Goal: Information Seeking & Learning: Get advice/opinions

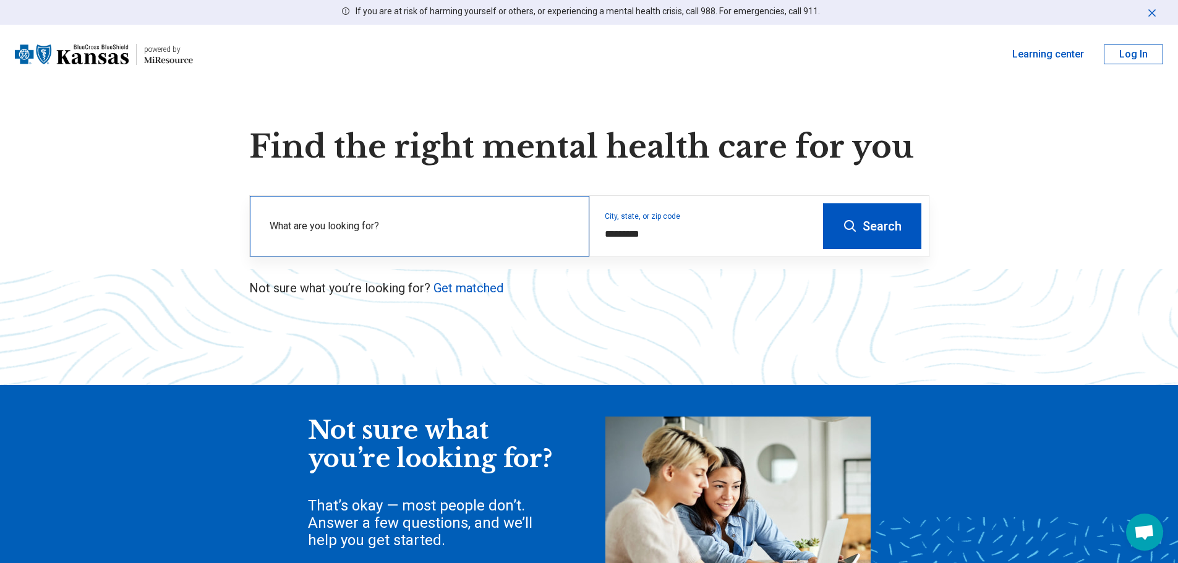
click at [405, 227] on label "What are you looking for?" at bounding box center [422, 226] width 305 height 15
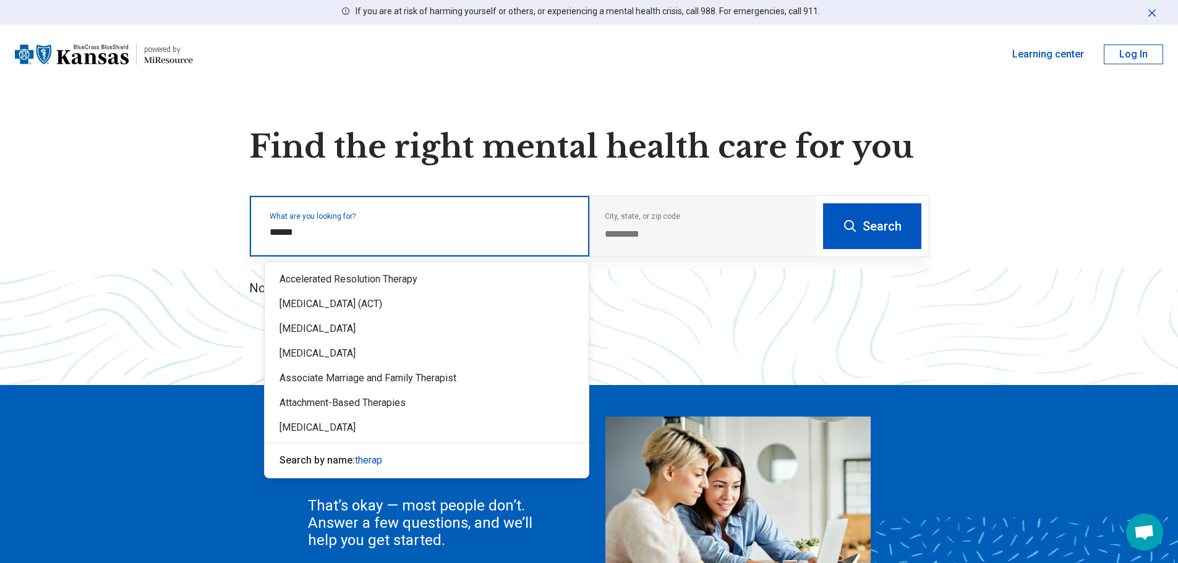
type input "*******"
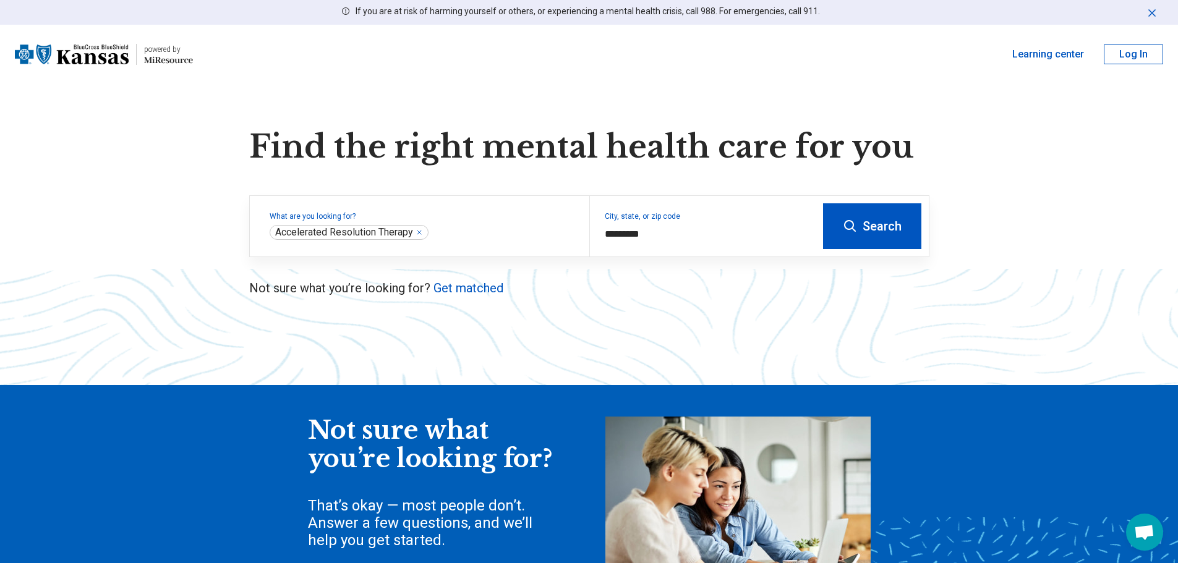
click at [837, 242] on button "Search" at bounding box center [872, 226] width 98 height 46
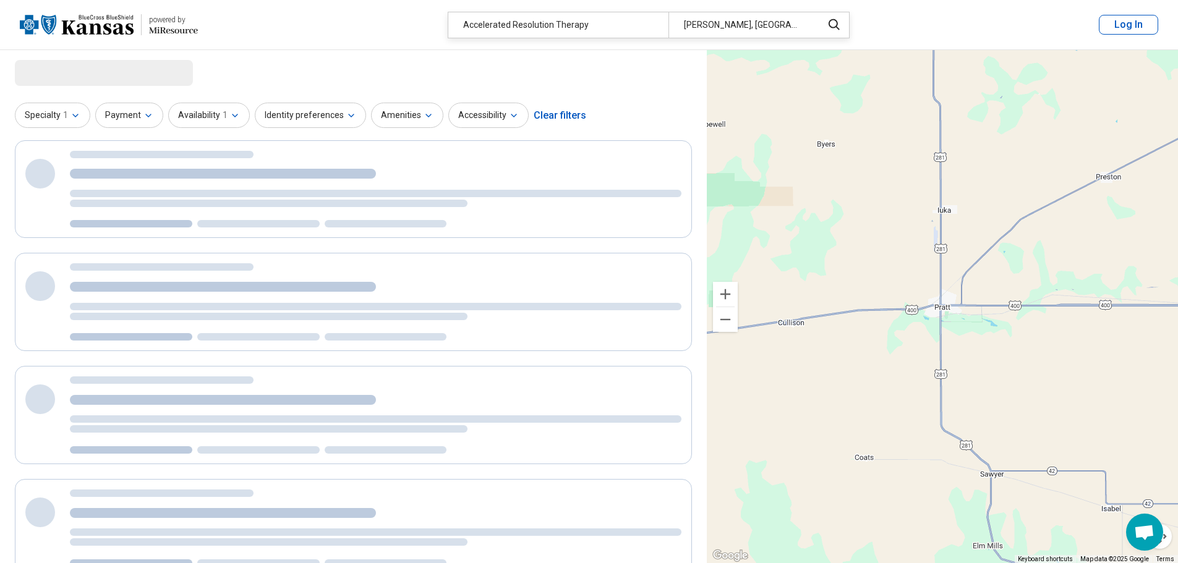
select select "***"
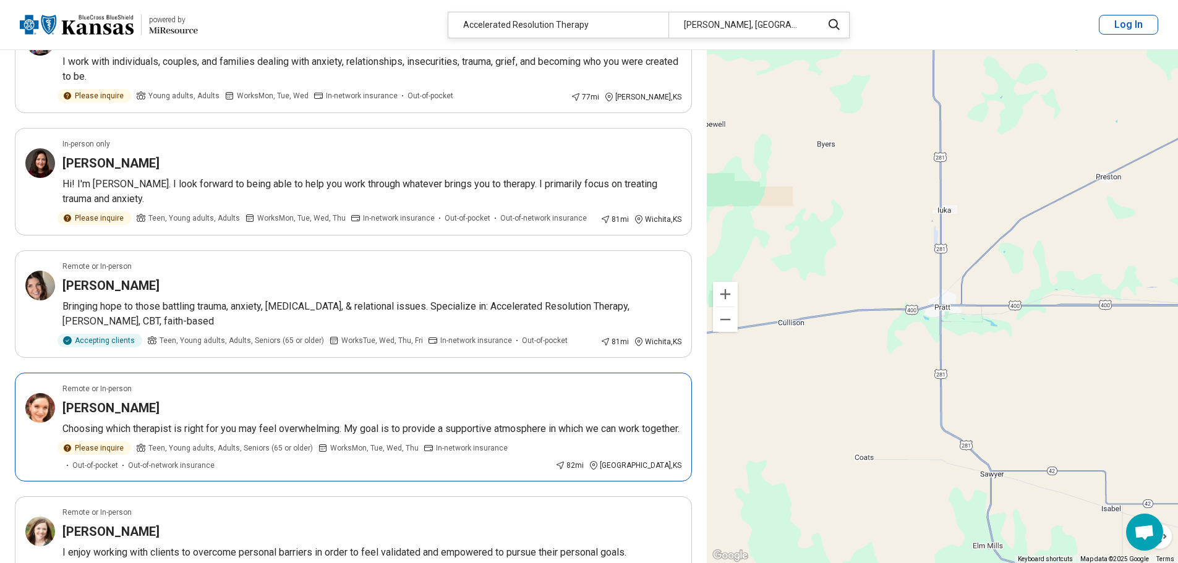
scroll to position [2226, 0]
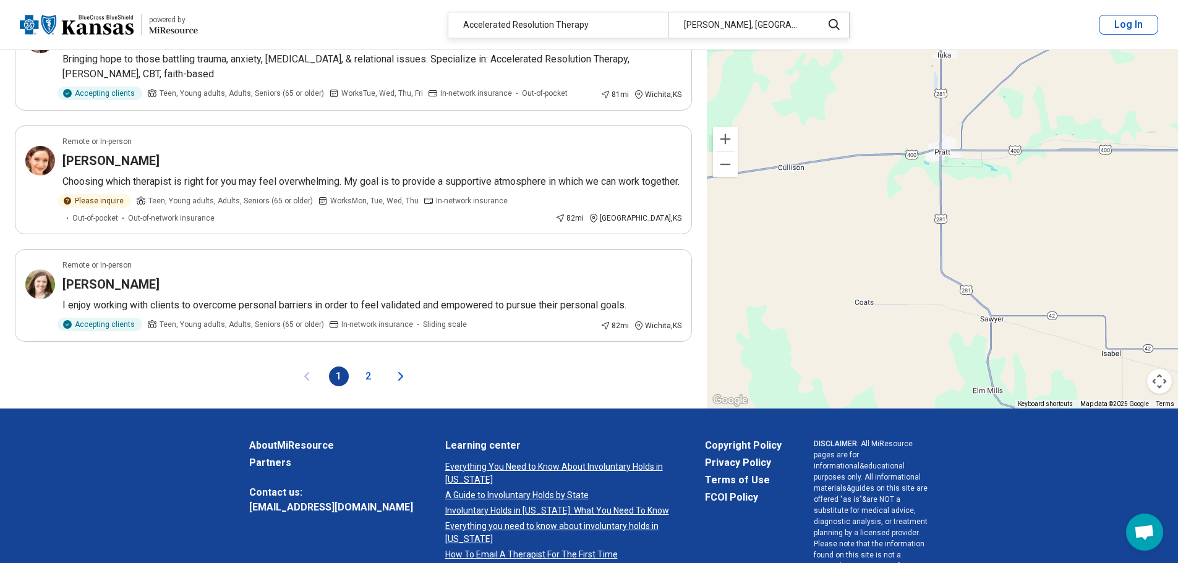
click at [368, 367] on button "2" at bounding box center [369, 377] width 20 height 20
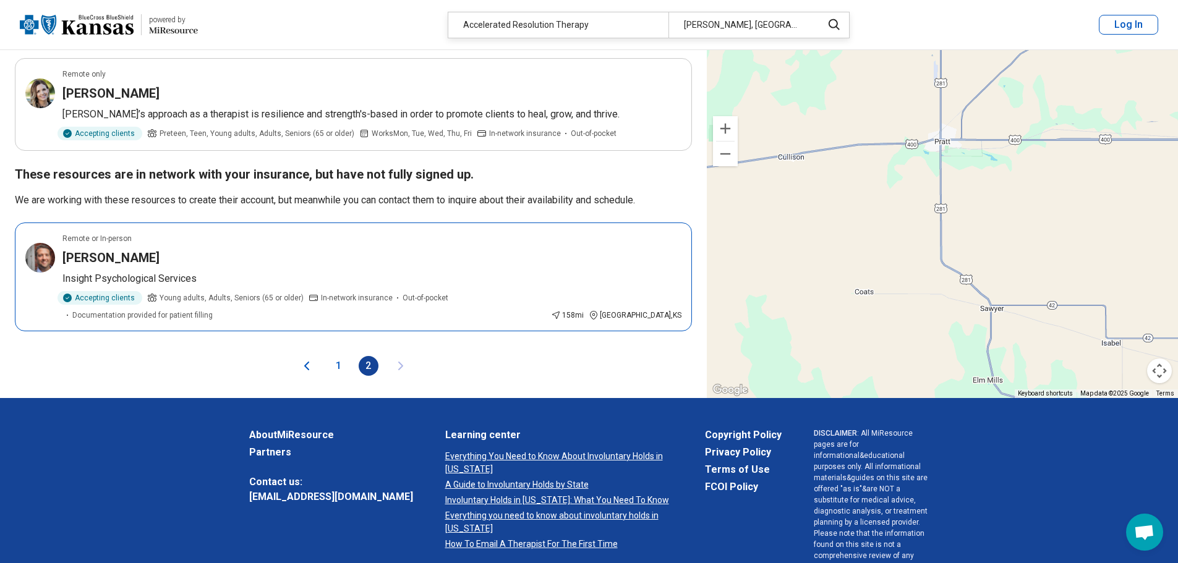
scroll to position [1975, 0]
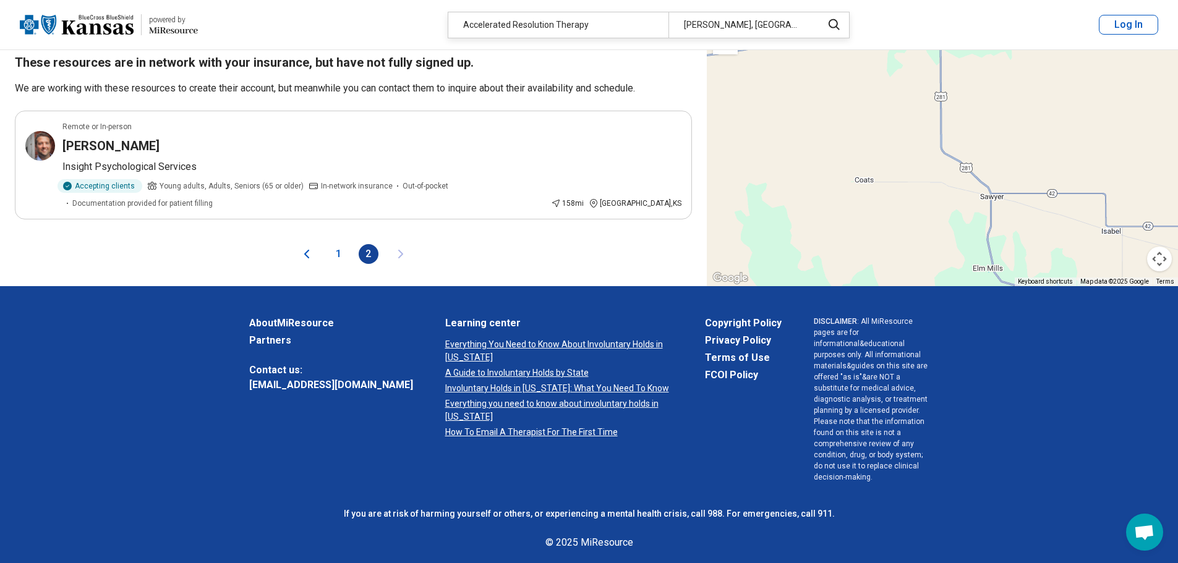
click at [343, 244] on button "1" at bounding box center [339, 254] width 20 height 20
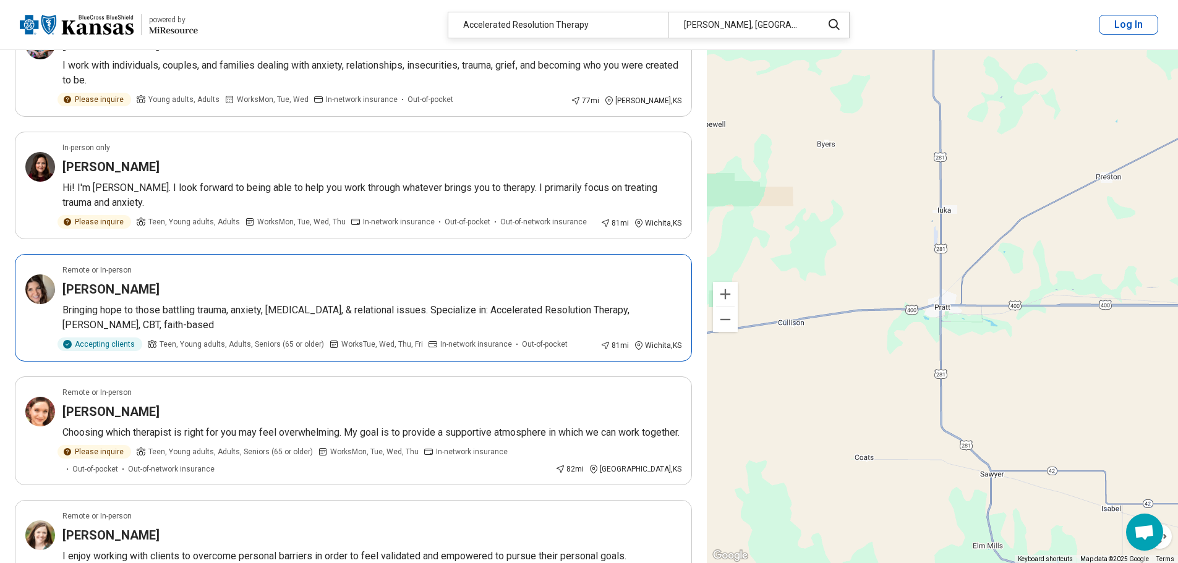
scroll to position [0, 0]
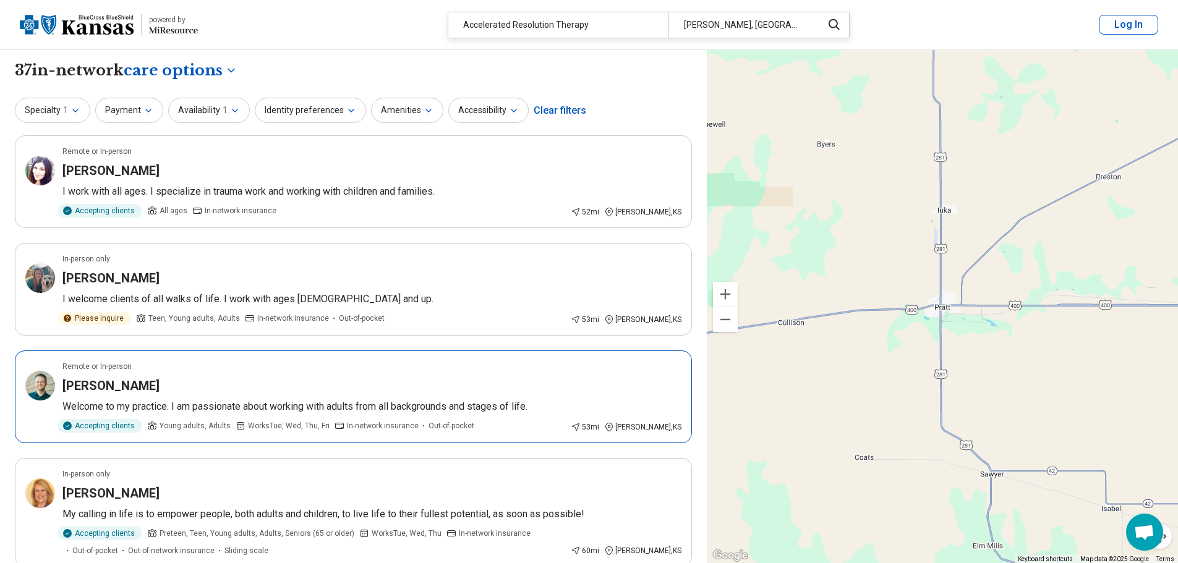
click at [193, 388] on div "[PERSON_NAME]" at bounding box center [371, 385] width 619 height 17
drag, startPoint x: 246, startPoint y: 168, endPoint x: 315, endPoint y: 396, distance: 238.5
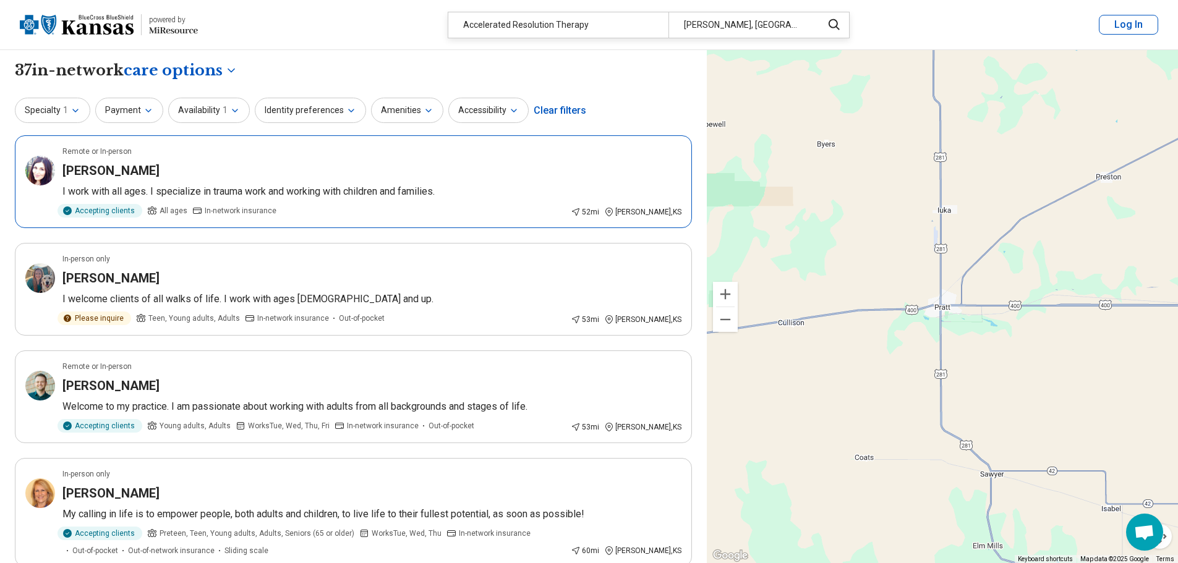
click at [283, 192] on p "I work with all ages. I specialize in trauma work and working with children and…" at bounding box center [371, 191] width 619 height 15
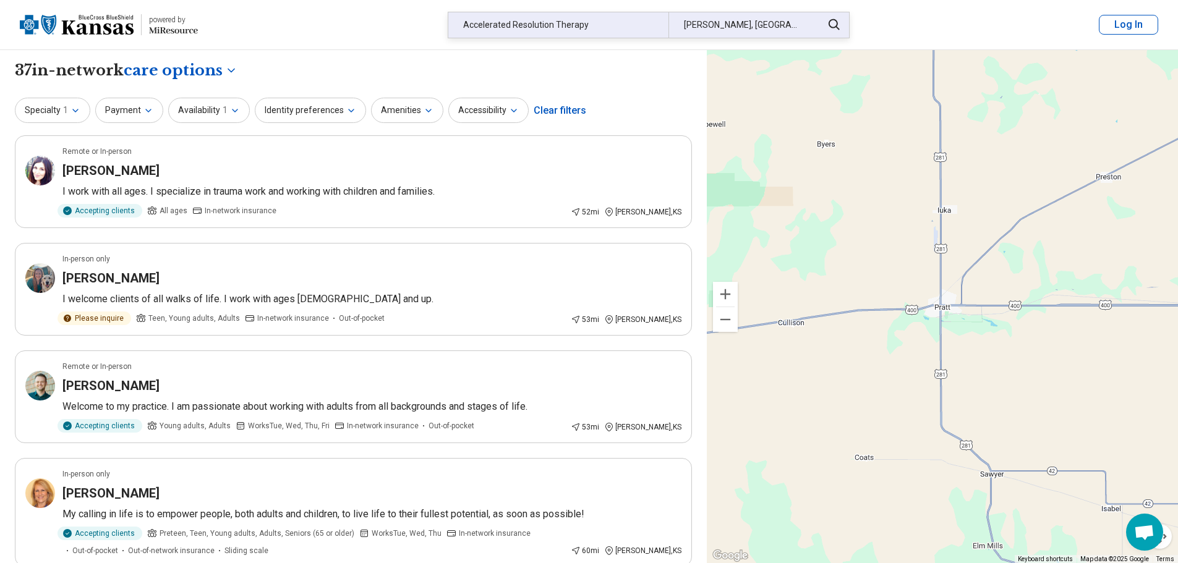
click at [613, 23] on div "Accelerated Resolution Therapy" at bounding box center [558, 24] width 220 height 25
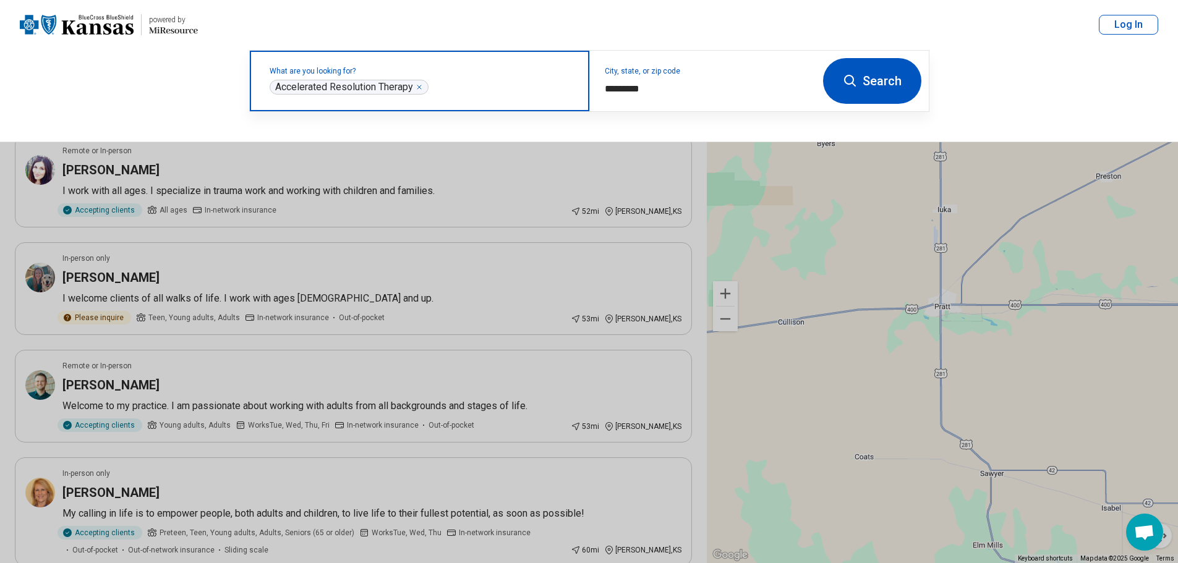
click at [420, 87] on icon "Remove" at bounding box center [419, 87] width 4 height 4
click at [348, 91] on input "text" at bounding box center [422, 87] width 305 height 15
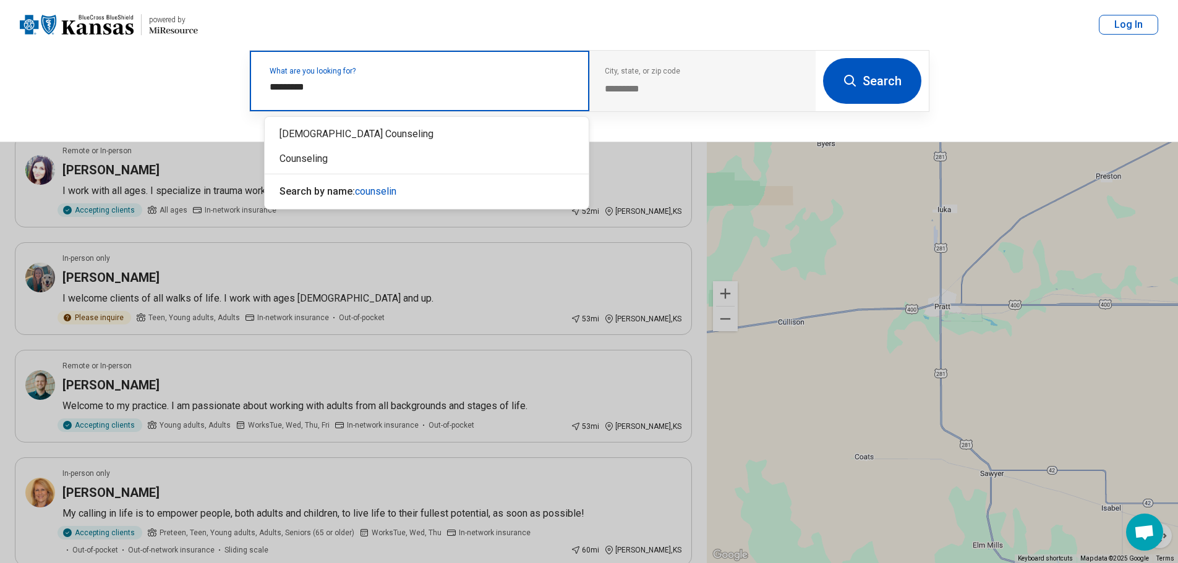
type input "**********"
click at [289, 164] on div "Counseling" at bounding box center [427, 159] width 324 height 25
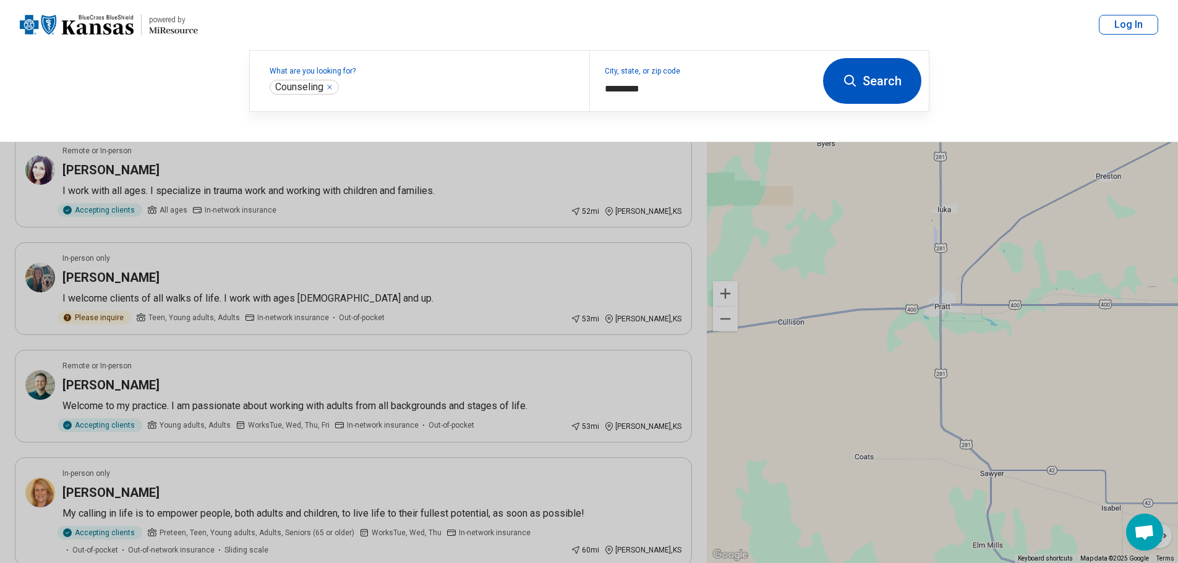
click at [862, 98] on button "Search" at bounding box center [872, 81] width 98 height 46
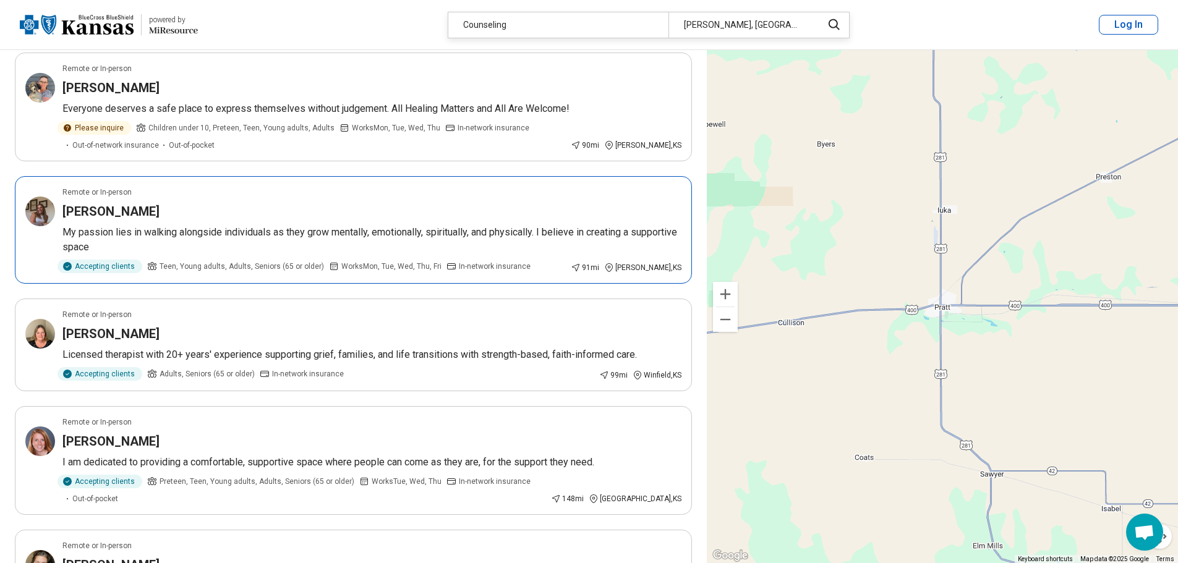
scroll to position [495, 0]
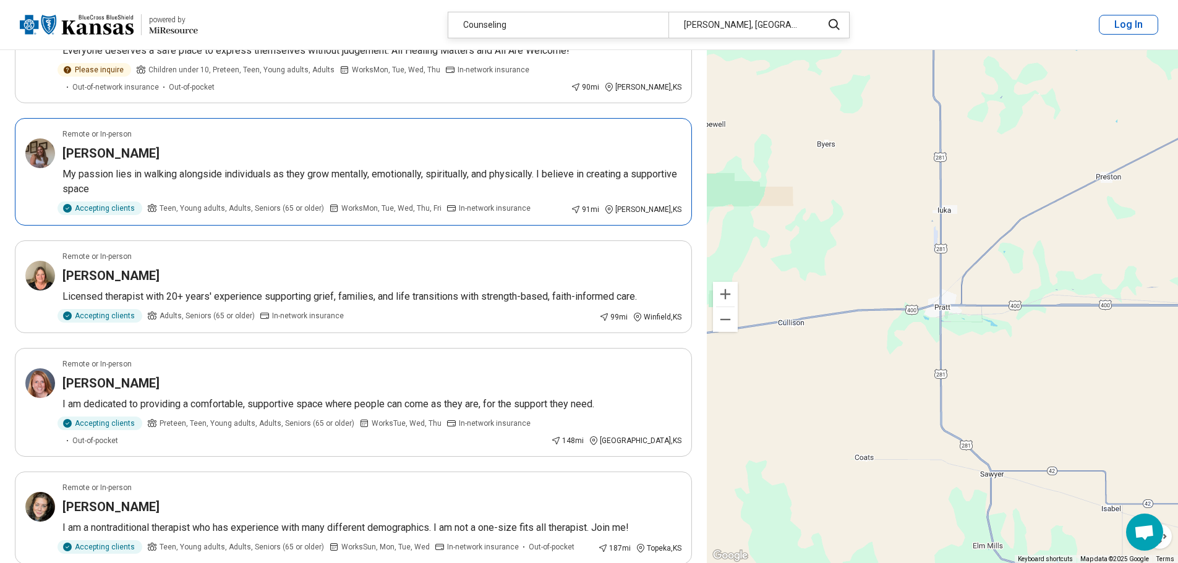
click at [180, 178] on p "My passion lies in walking alongside individuals as they grow mentally, emotion…" at bounding box center [371, 182] width 619 height 30
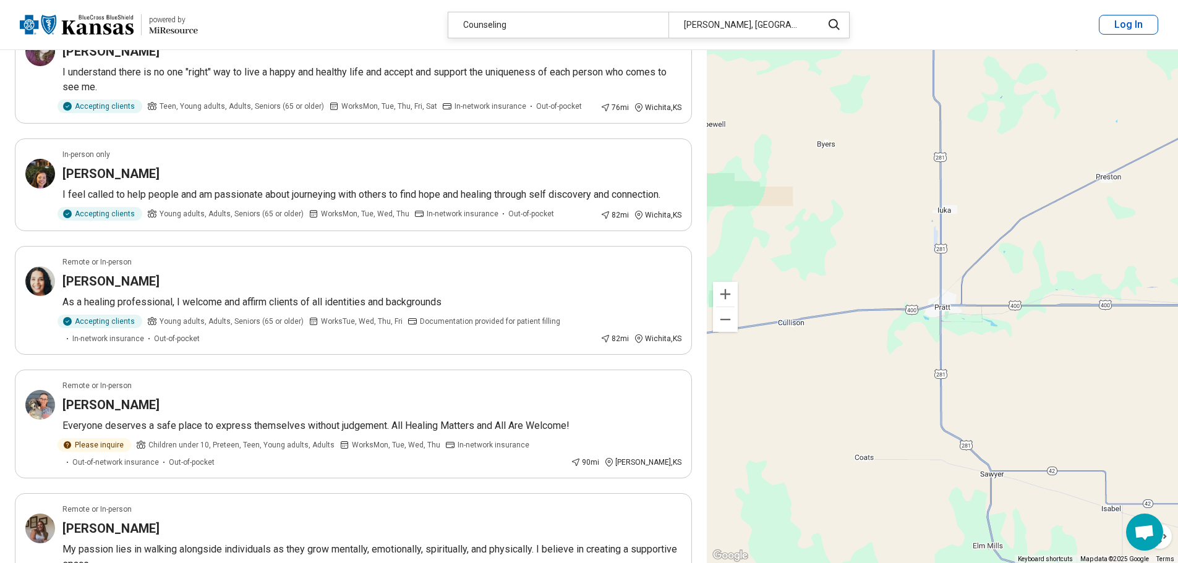
scroll to position [0, 0]
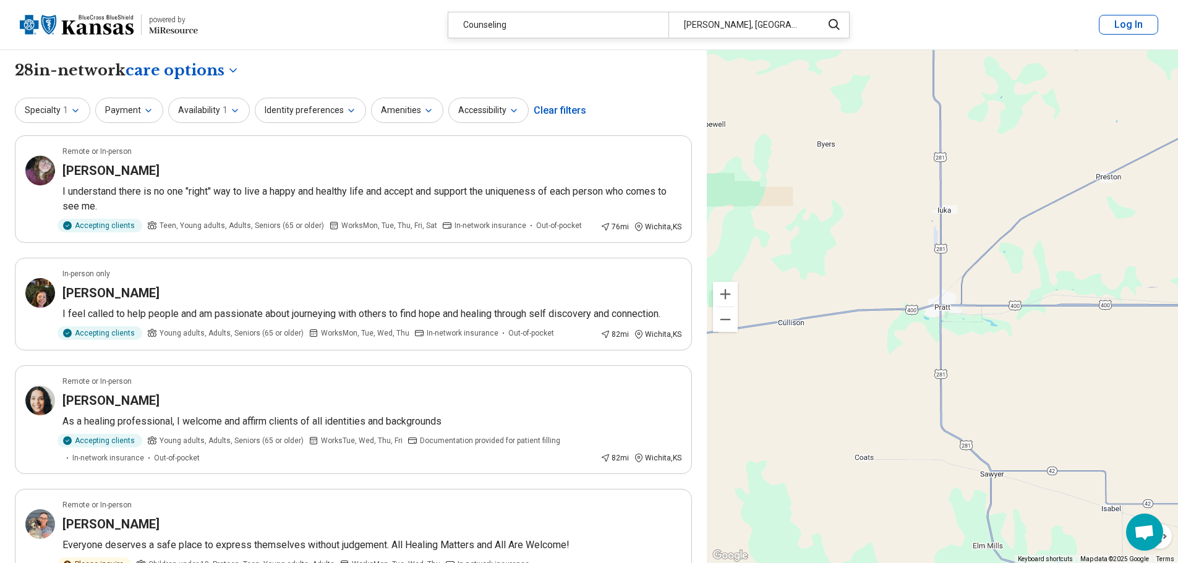
click at [305, 96] on div "Specialty 1 Payment Availability 1 Identity preferences Amenities Accessibility…" at bounding box center [353, 111] width 677 height 30
click at [303, 105] on button "Identity preferences" at bounding box center [310, 110] width 111 height 25
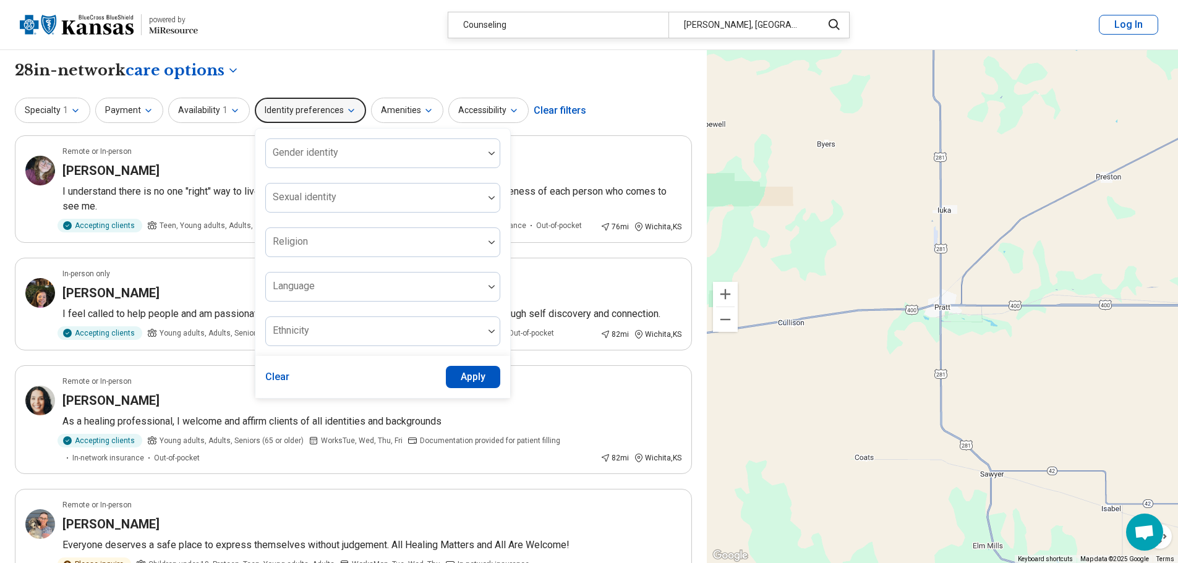
click at [438, 103] on div "Specialty 1 Payment Availability 1 Identity preferences Gender identity Sexual …" at bounding box center [353, 111] width 677 height 30
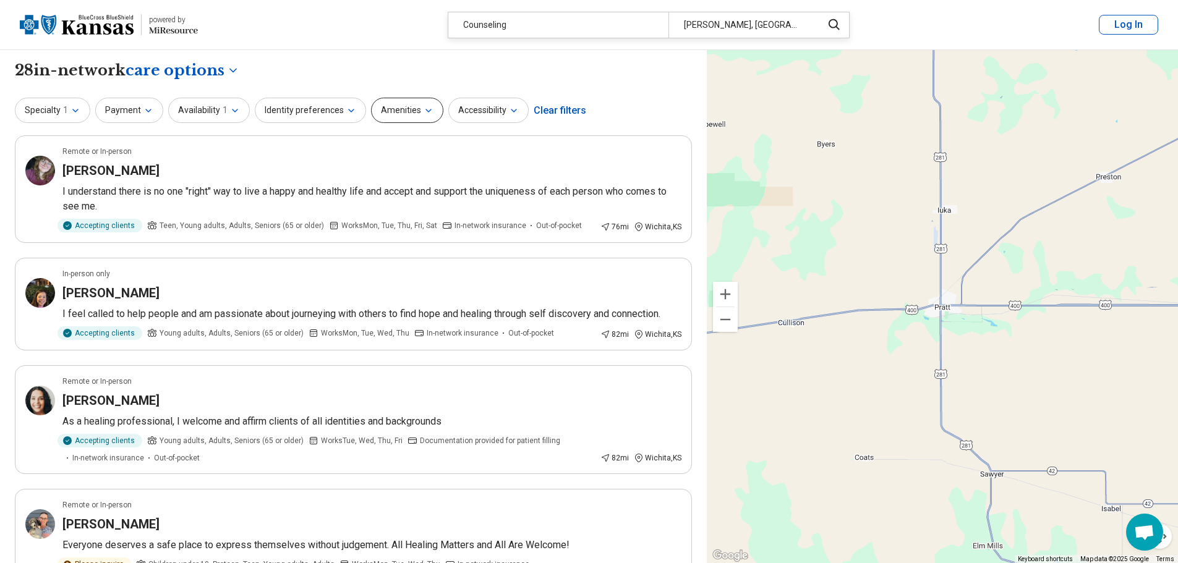
click at [403, 113] on button "Amenities" at bounding box center [407, 110] width 72 height 25
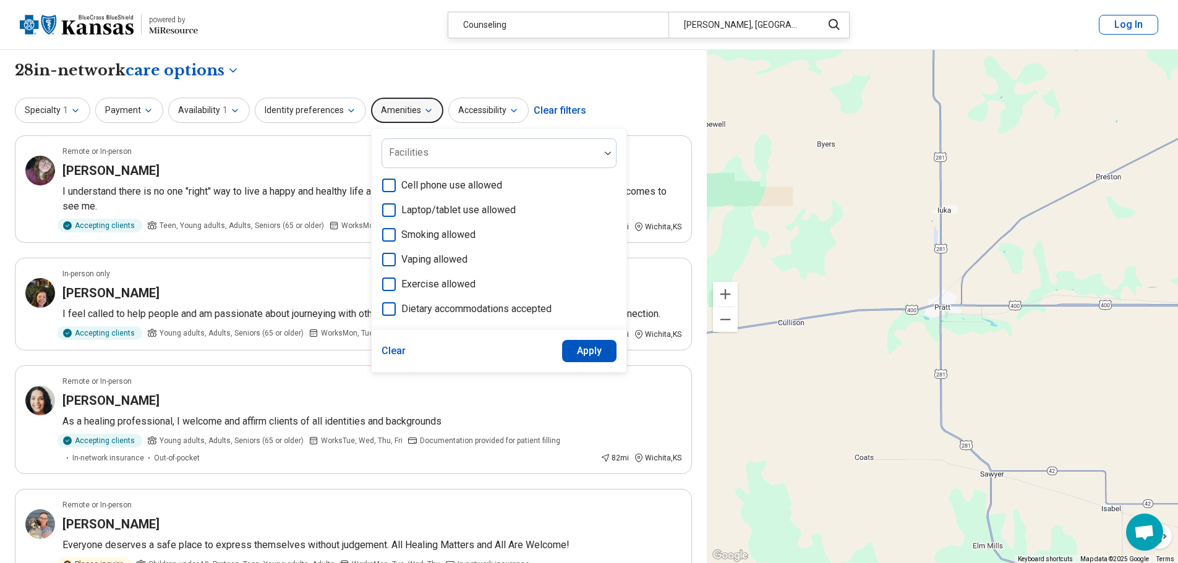
click at [421, 299] on div "Cell phone use allowed Laptop/tablet use allowed Smoking allowed Vaping allowed…" at bounding box center [499, 240] width 235 height 124
click at [225, 108] on button "Availability 1" at bounding box center [209, 110] width 82 height 25
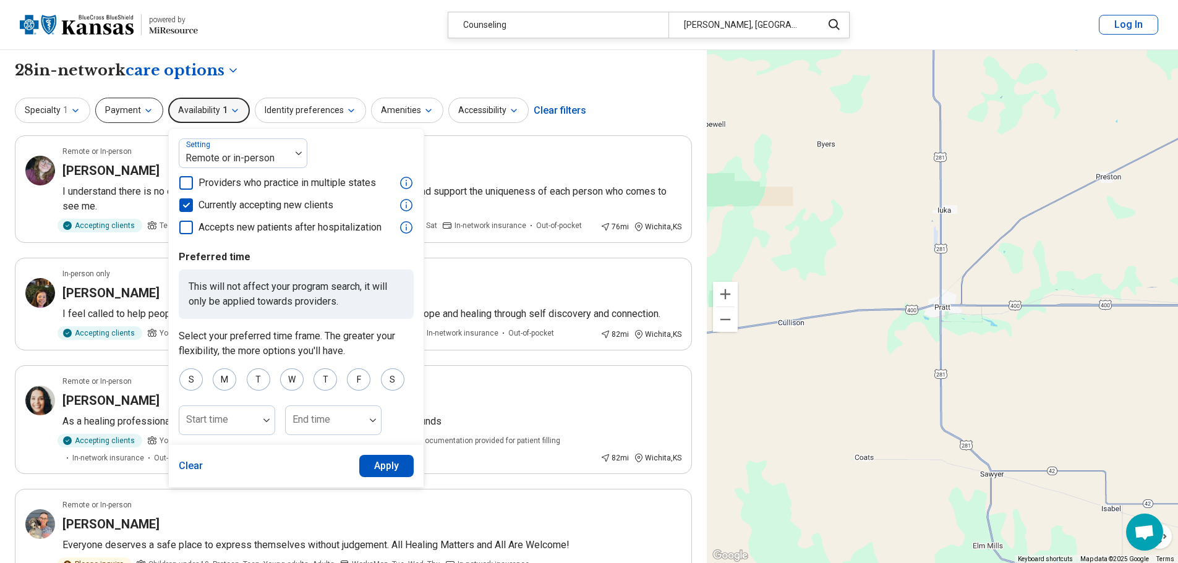
click at [136, 108] on button "Payment" at bounding box center [129, 110] width 68 height 25
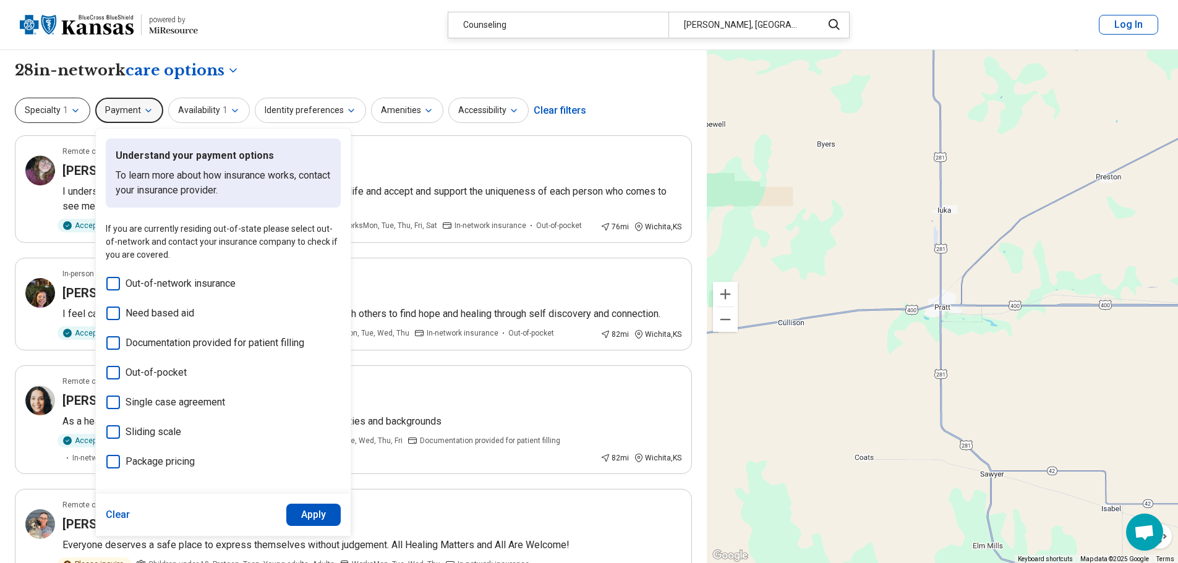
click at [80, 108] on button "Specialty 1" at bounding box center [52, 110] width 75 height 25
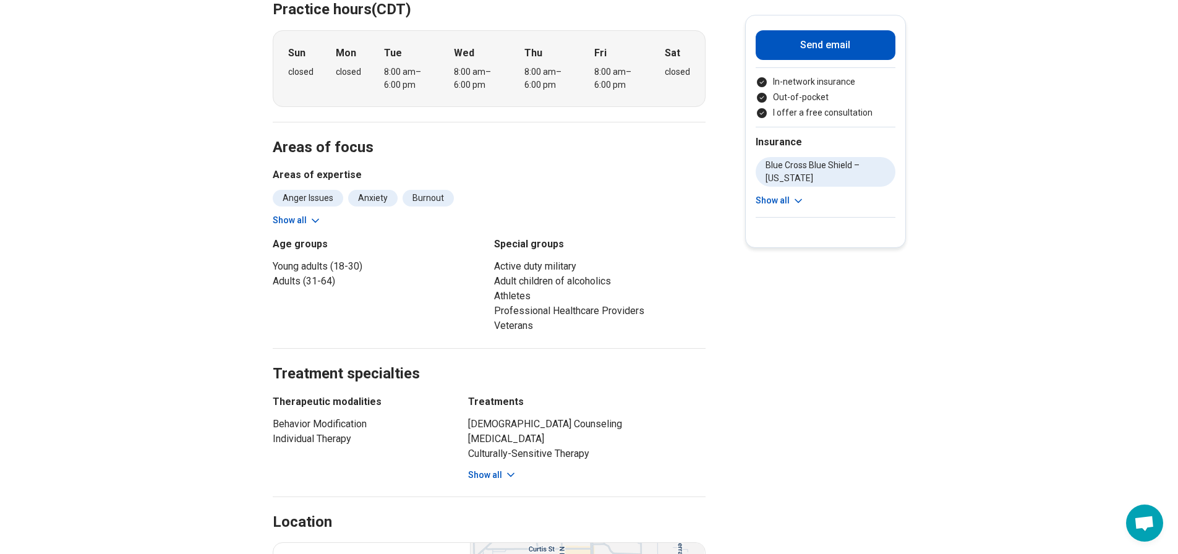
scroll to position [247, 0]
